Goal: Find specific page/section

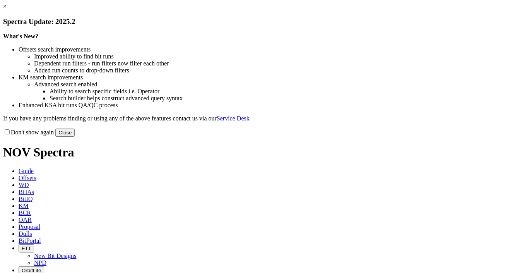
click at [54, 135] on label "Don't show again" at bounding box center [28, 132] width 51 height 7
click at [10, 134] on input "Don't show again" at bounding box center [7, 131] width 5 height 5
checkbox input "true"
click at [75, 137] on button "Close" at bounding box center [64, 132] width 19 height 8
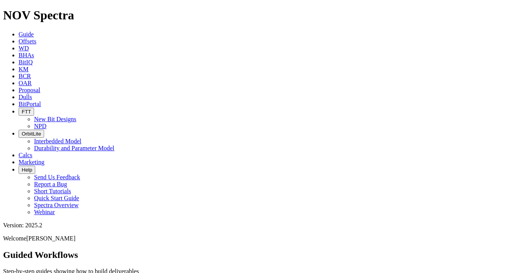
click at [32, 94] on span "Dulls" at bounding box center [26, 97] width 14 height 7
paste input "A320050"
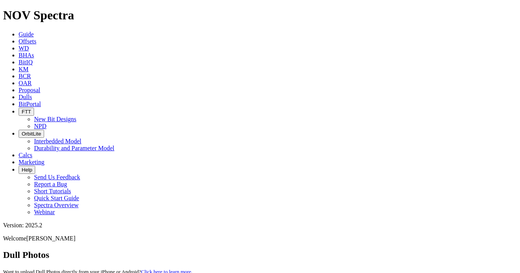
type input "A320050"
